Goal: Find specific page/section: Locate a particular part of the current website

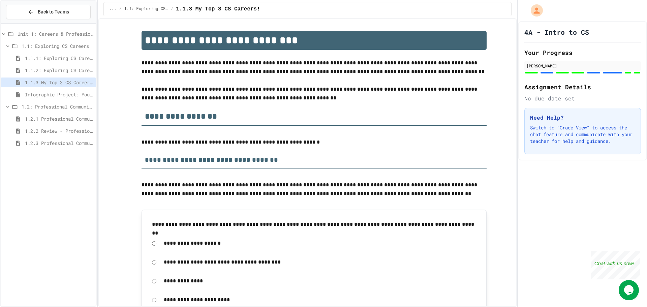
click at [42, 140] on span "1.2.3 Professional Communication Challenge" at bounding box center [59, 142] width 68 height 7
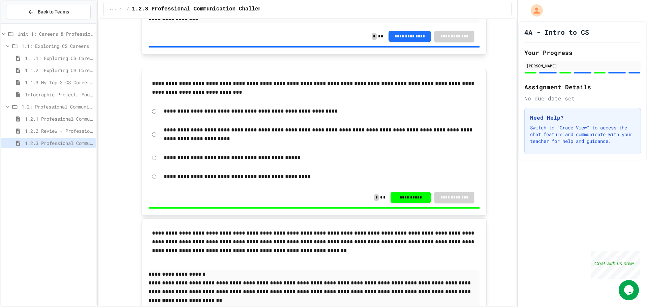
scroll to position [674, 0]
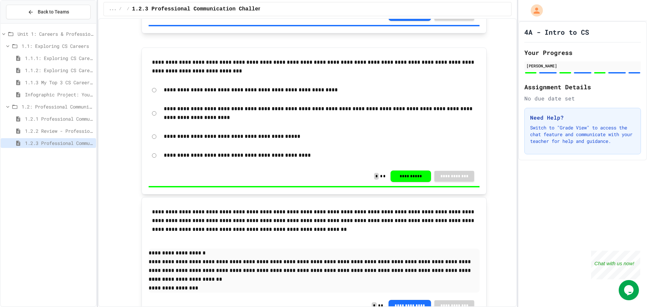
click at [6, 36] on icon at bounding box center [4, 34] width 6 height 6
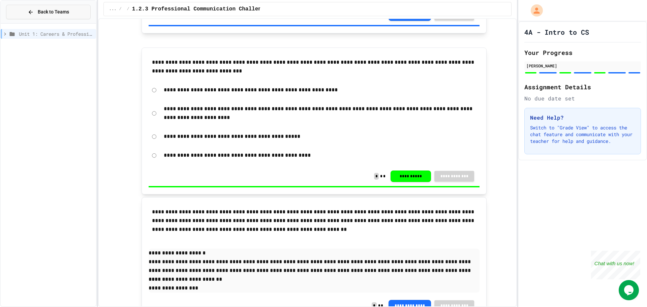
click at [34, 6] on button "Back to Teams" at bounding box center [48, 12] width 85 height 14
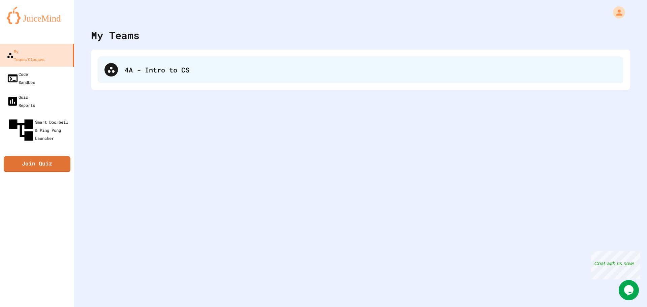
click at [199, 74] on div "4A - Intro to CS" at bounding box center [371, 70] width 492 height 10
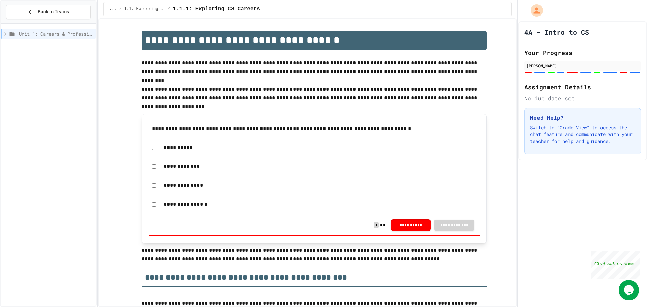
click at [5, 32] on icon at bounding box center [5, 34] width 6 height 6
